Goal: Check status

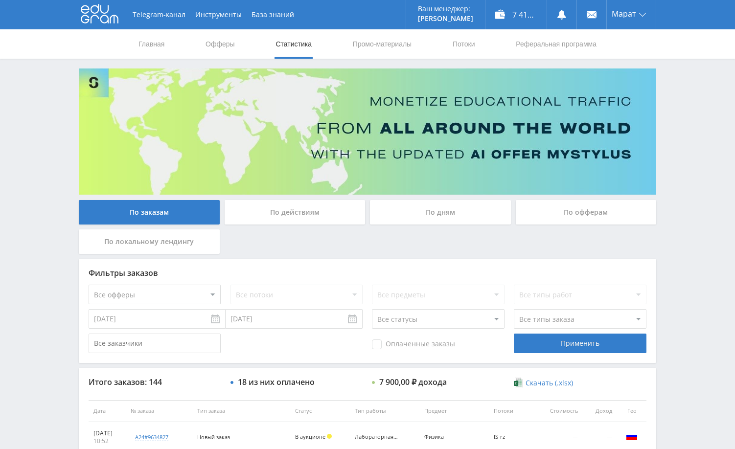
click at [665, 135] on div "Telegram-канал Инструменты База знаний Ваш менеджер: [PERSON_NAME] Online @edug…" at bounding box center [367, 411] width 735 height 822
click at [695, 178] on div "Telegram-канал Инструменты База знаний Ваш менеджер: [PERSON_NAME] Online @edug…" at bounding box center [367, 411] width 735 height 822
click at [688, 143] on div "Telegram-канал Инструменты База знаний Ваш менеджер: [PERSON_NAME] Online @edug…" at bounding box center [367, 411] width 735 height 822
click at [683, 121] on div "Telegram-канал Инструменты База знаний Ваш менеджер: [PERSON_NAME] Online @edug…" at bounding box center [367, 411] width 735 height 822
click at [681, 101] on div "Telegram-канал Инструменты База знаний Ваш менеджер: [PERSON_NAME] Online @edug…" at bounding box center [367, 411] width 735 height 822
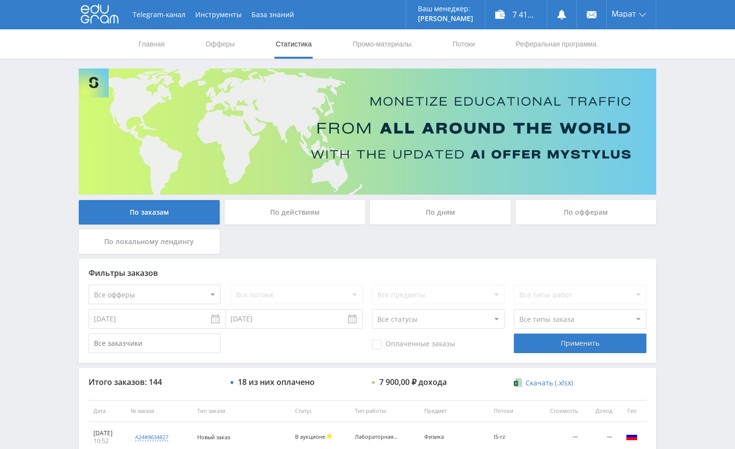
drag, startPoint x: 674, startPoint y: 94, endPoint x: 680, endPoint y: 95, distance: 5.5
click at [674, 94] on div "Telegram-канал Инструменты База знаний Ваш менеджер: [PERSON_NAME] Online @edug…" at bounding box center [367, 411] width 735 height 822
click at [689, 105] on div "Telegram-канал Инструменты База знаний Ваш менеджер: [PERSON_NAME] Online @edug…" at bounding box center [367, 411] width 735 height 822
click at [671, 109] on div "Telegram-канал Инструменты База знаний Ваш менеджер: [PERSON_NAME] Online @edug…" at bounding box center [367, 411] width 735 height 822
click at [673, 132] on div "Telegram-канал Инструменты База знаний Ваш менеджер: [PERSON_NAME] Online @edug…" at bounding box center [367, 411] width 735 height 822
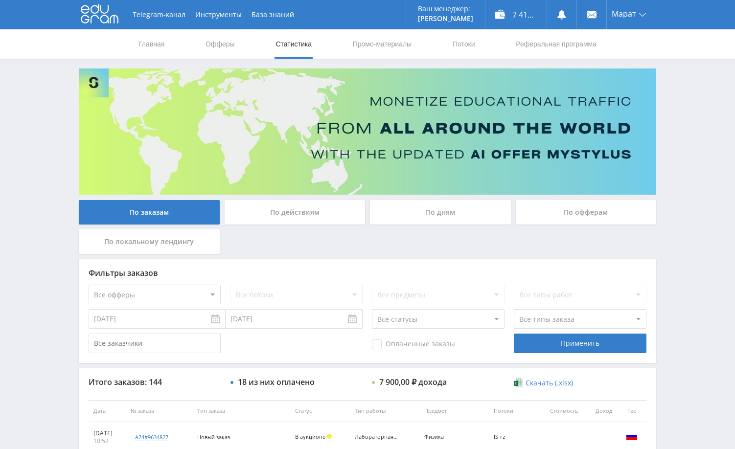
click at [677, 122] on div "Telegram-канал Инструменты База знаний Ваш менеджер: [PERSON_NAME] Online @edug…" at bounding box center [367, 411] width 735 height 822
click at [687, 108] on div "Telegram-канал Инструменты База знаний Ваш менеджер: [PERSON_NAME] Online @edug…" at bounding box center [367, 411] width 735 height 822
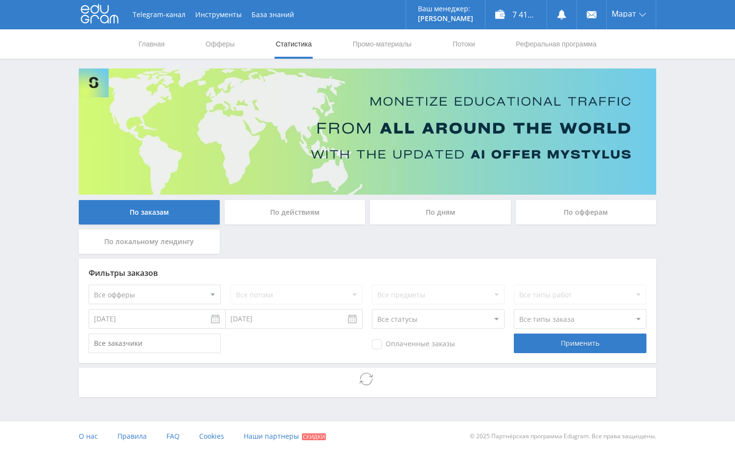
click at [680, 118] on div "Telegram-канал Инструменты База знаний Ваш менеджер: [PERSON_NAME] Online @edug…" at bounding box center [367, 225] width 735 height 451
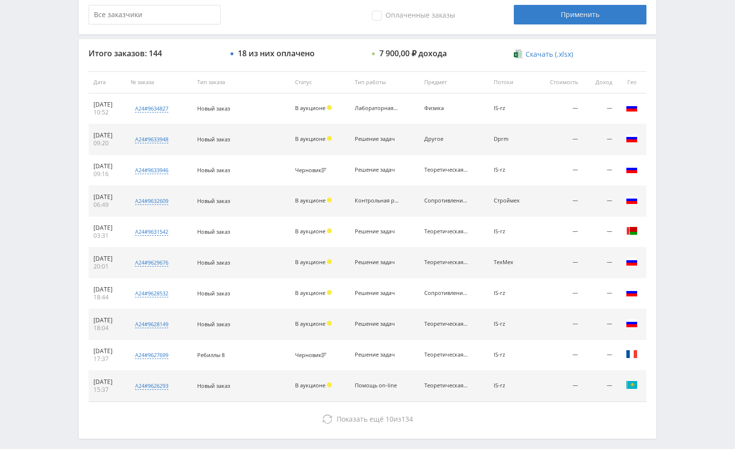
scroll to position [372, 0]
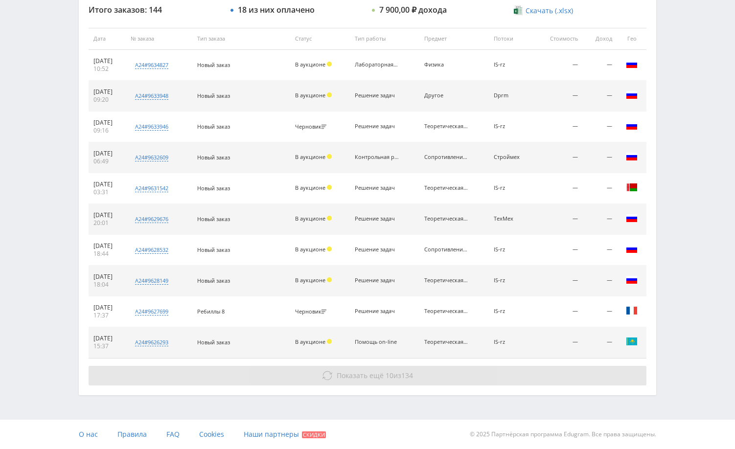
click at [536, 370] on button "Показать ещё 10 из 134" at bounding box center [368, 376] width 558 height 20
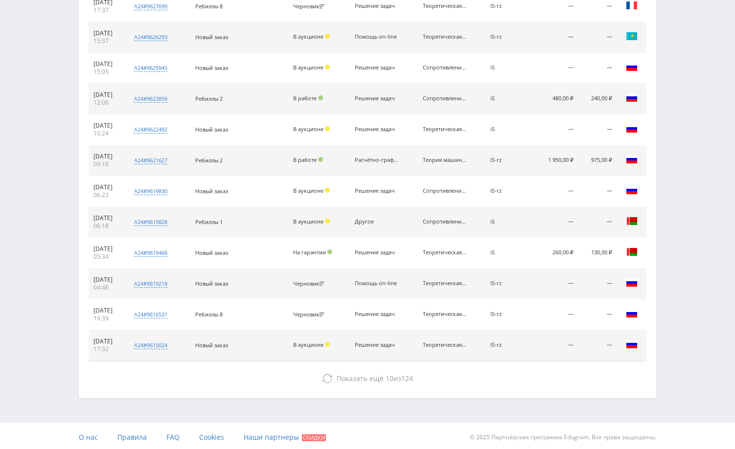
scroll to position [681, 0]
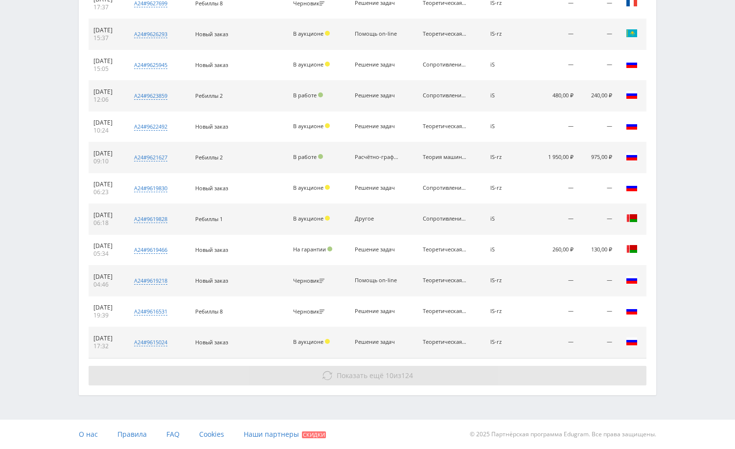
click at [536, 379] on button "Показать ещё 10 из 124" at bounding box center [368, 376] width 558 height 20
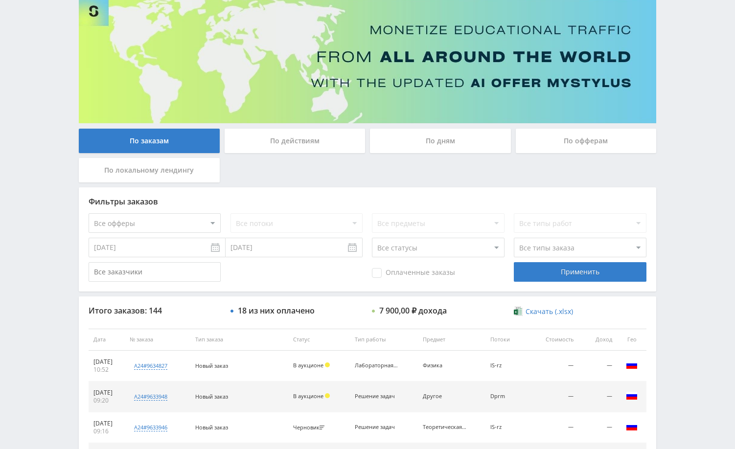
scroll to position [0, 0]
